Goal: Transaction & Acquisition: Book appointment/travel/reservation

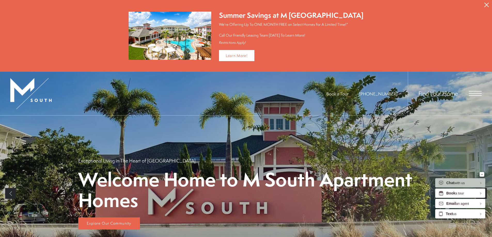
click at [469, 92] on span "Open Menu" at bounding box center [475, 93] width 13 height 5
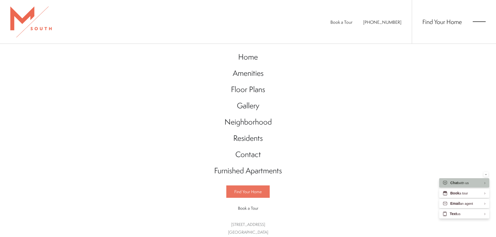
click at [246, 197] on link "Find Your Home" at bounding box center [247, 192] width 43 height 12
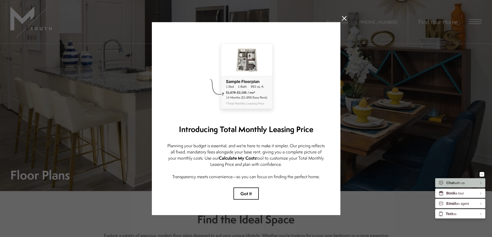
click at [251, 195] on button "Got it" at bounding box center [245, 194] width 25 height 12
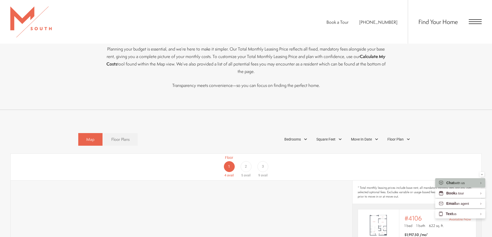
scroll to position [257, 0]
click at [264, 163] on div "3" at bounding box center [262, 168] width 11 height 11
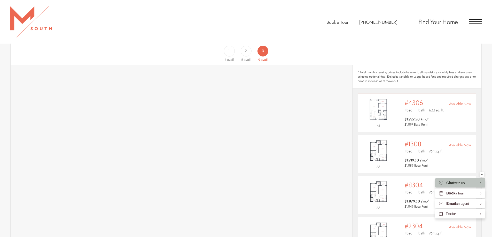
scroll to position [386, 0]
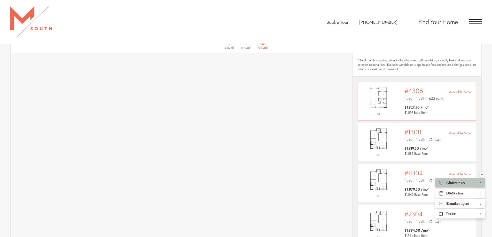
click at [405, 88] on div "Outside price filter range #4306 Available Now 1 bed 1 bath 622 sq. ft." at bounding box center [437, 94] width 66 height 14
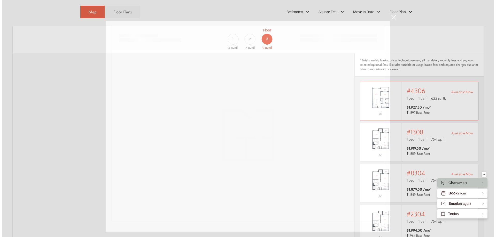
scroll to position [0, 0]
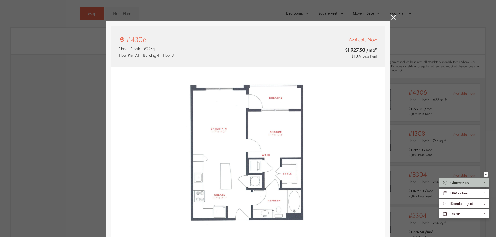
type input "**********"
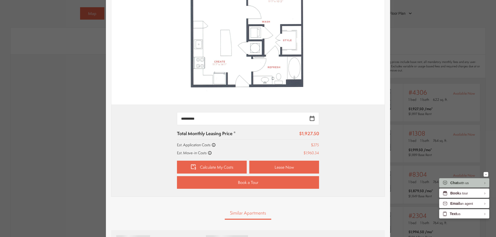
scroll to position [181, 0]
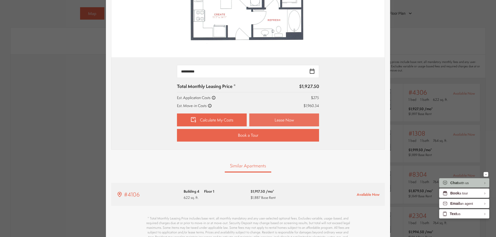
click at [261, 114] on link "Lease Now" at bounding box center [284, 120] width 70 height 13
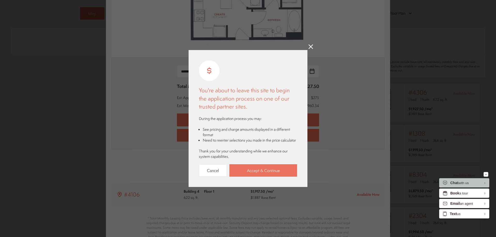
click at [247, 167] on link "Accept & Continue" at bounding box center [263, 170] width 68 height 13
